Goal: Task Accomplishment & Management: Manage account settings

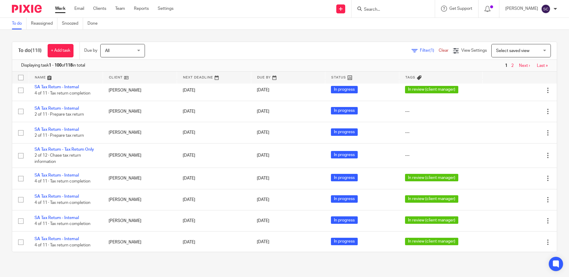
scroll to position [1517, 0]
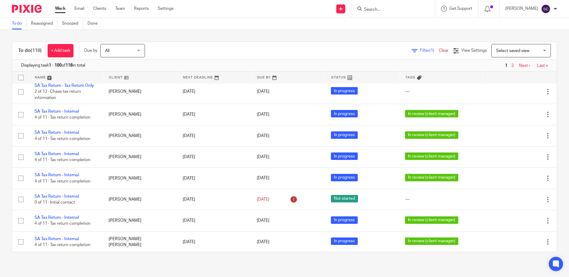
click at [38, 75] on link at bounding box center [66, 78] width 74 height 12
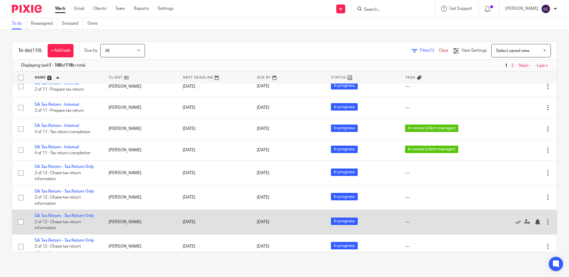
scroll to position [2317, 0]
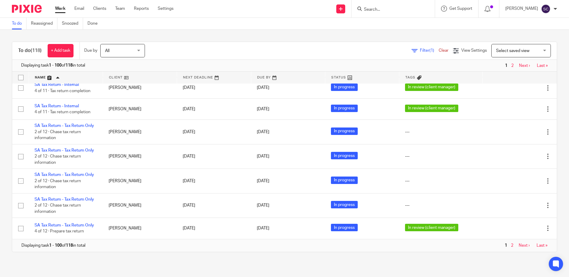
click at [527, 248] on div "Displaying task 1 - 100 of 118 in total 1 2 Next › Last »" at bounding box center [284, 246] width 544 height 12
click at [536, 245] on link "Last »" at bounding box center [541, 246] width 11 height 4
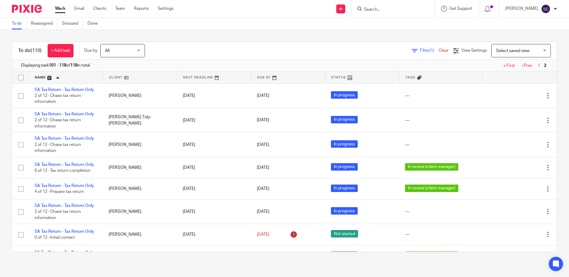
click at [521, 64] on link "‹ Prev" at bounding box center [526, 66] width 11 height 4
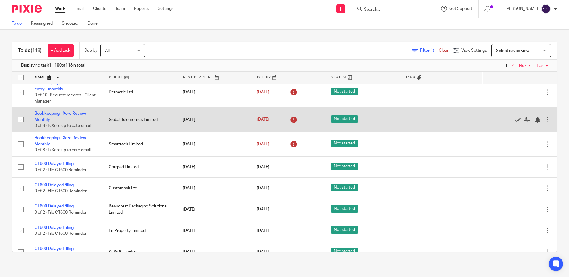
scroll to position [1157, 0]
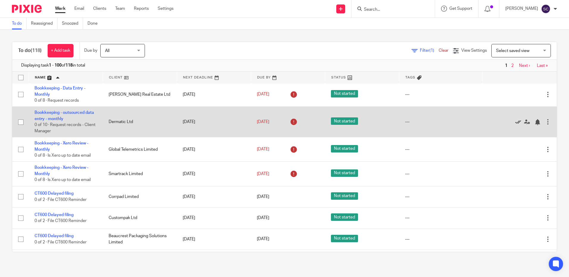
click at [515, 125] on icon at bounding box center [518, 122] width 6 height 6
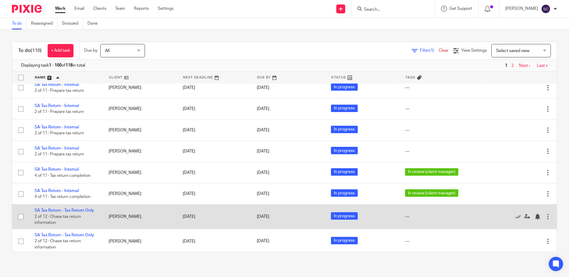
scroll to position [2286, 0]
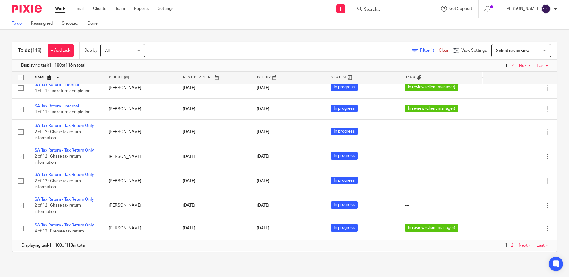
click at [519, 66] on link "Next ›" at bounding box center [524, 66] width 11 height 4
